Goal: Information Seeking & Learning: Learn about a topic

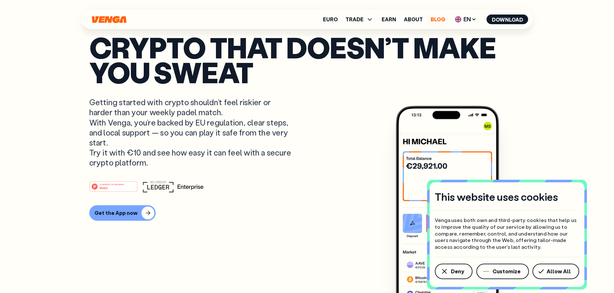
click at [434, 20] on link "Blog" at bounding box center [438, 19] width 15 height 5
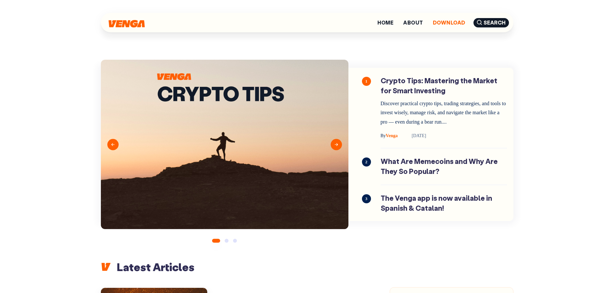
click at [445, 22] on link "Download" at bounding box center [449, 22] width 33 height 5
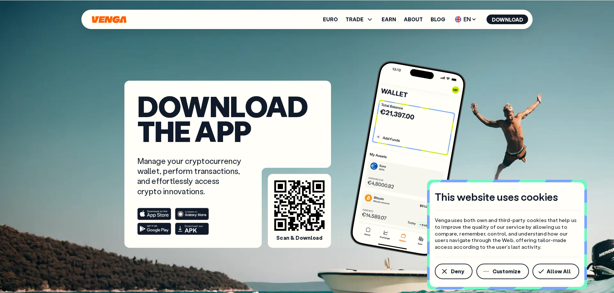
click at [345, 34] on div "Download the app Manage your cryptocurrency wallet, perform transactions, and e…" at bounding box center [307, 124] width 449 height 248
click at [334, 19] on link "Euro" at bounding box center [330, 19] width 15 height 5
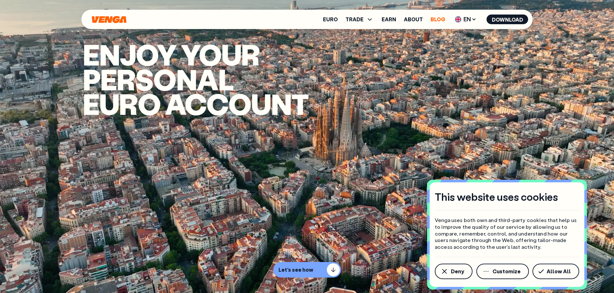
click at [437, 20] on link "Blog" at bounding box center [438, 19] width 15 height 5
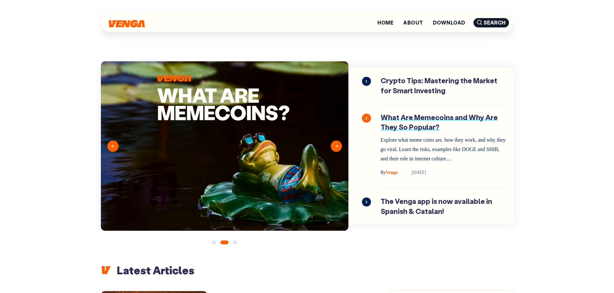
click at [416, 130] on link "What Are Memecoins and Why Are They So Popular?" at bounding box center [444, 146] width 126 height 67
